Goal: Information Seeking & Learning: Learn about a topic

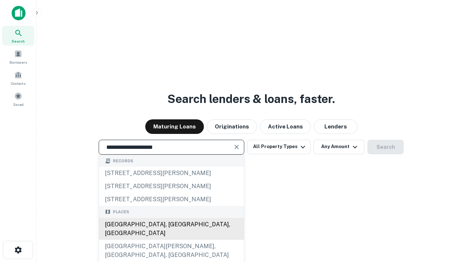
click at [171, 240] on div "[GEOGRAPHIC_DATA], [GEOGRAPHIC_DATA], [GEOGRAPHIC_DATA]" at bounding box center [171, 229] width 145 height 22
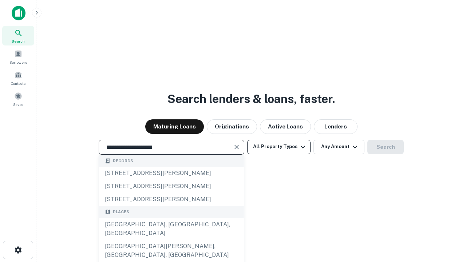
type input "**********"
click at [279, 147] on button "All Property Types" at bounding box center [278, 147] width 63 height 15
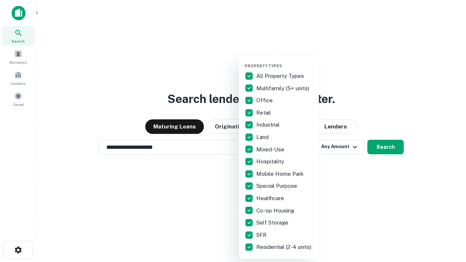
click at [285, 61] on button "button" at bounding box center [285, 61] width 80 height 0
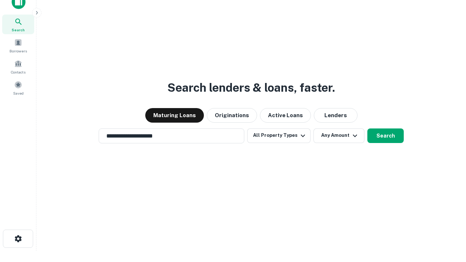
scroll to position [4, 88]
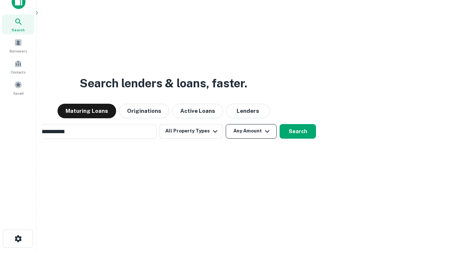
click at [226, 124] on button "Any Amount" at bounding box center [251, 131] width 51 height 15
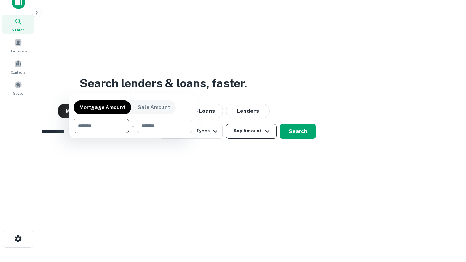
scroll to position [12, 0]
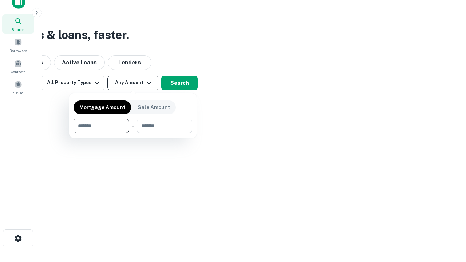
type input "*******"
click at [133, 133] on button "button" at bounding box center [133, 133] width 119 height 0
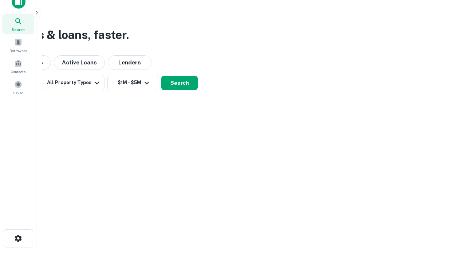
scroll to position [11, 0]
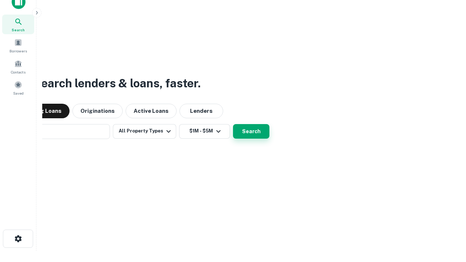
click at [233, 124] on button "Search" at bounding box center [251, 131] width 36 height 15
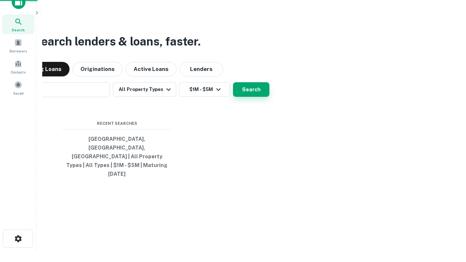
scroll to position [12, 0]
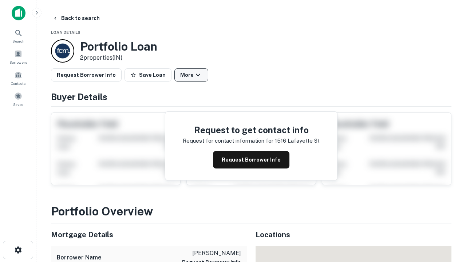
click at [191, 75] on button "More" at bounding box center [191, 74] width 34 height 13
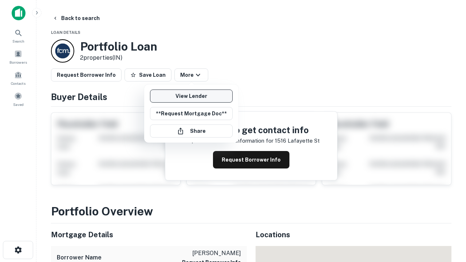
click at [191, 96] on link "View Lender" at bounding box center [191, 96] width 83 height 13
